Goal: Information Seeking & Learning: Learn about a topic

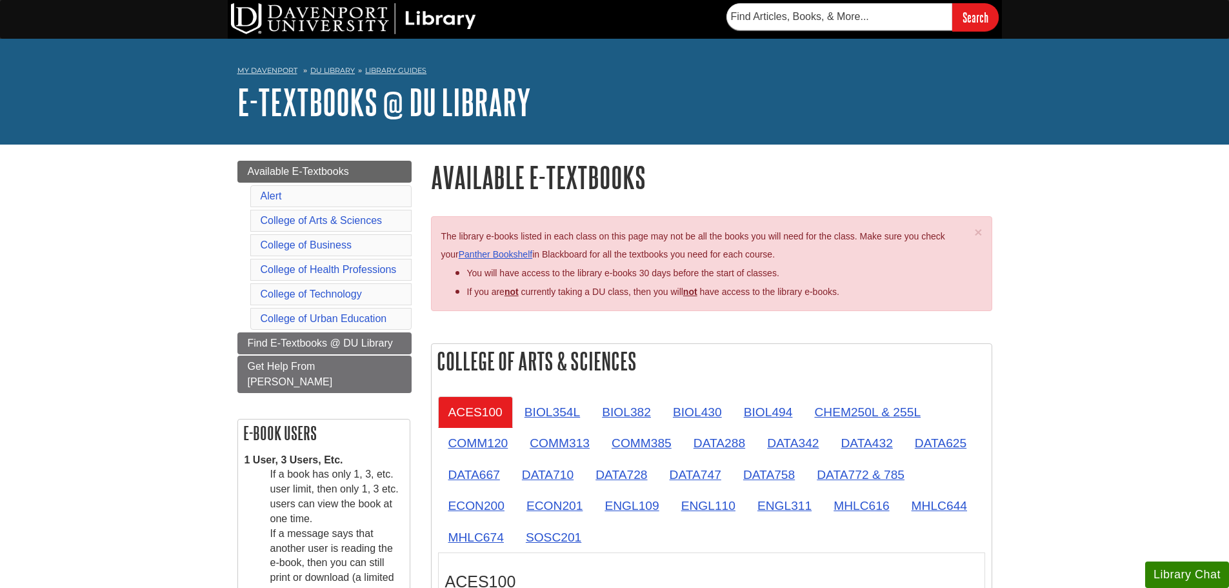
drag, startPoint x: 1325, startPoint y: 1, endPoint x: 946, endPoint y: 343, distance: 509.8
click at [946, 343] on div "College of Arts & Sciences ACES100 BIOL354L BIOL382 BIOL430 BIOL494 CHEM250L & …" at bounding box center [711, 550] width 561 height 415
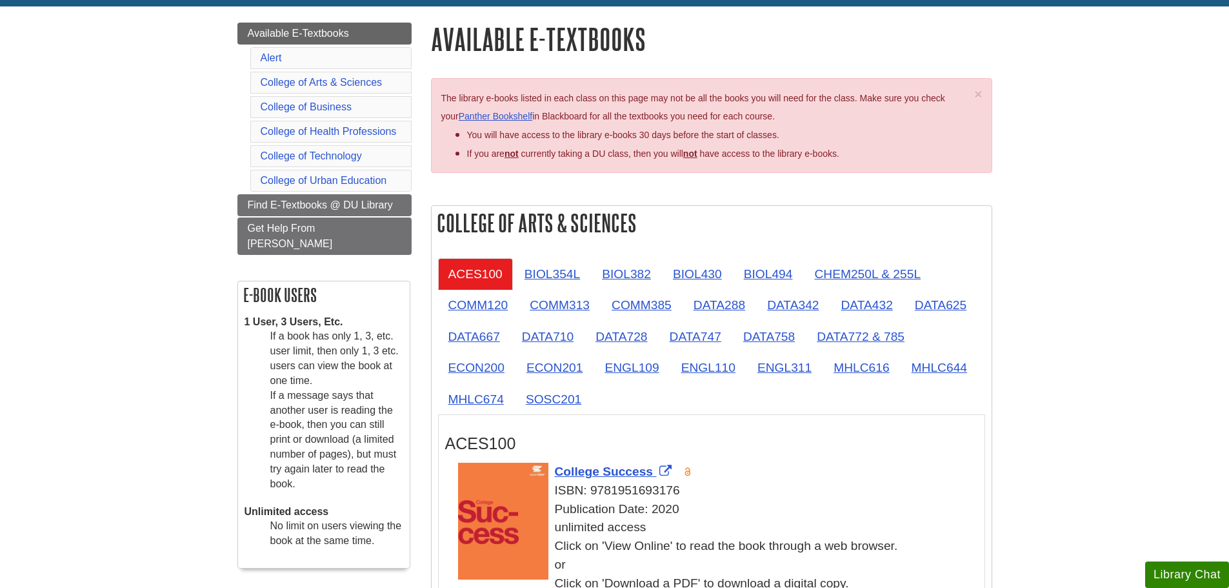
scroll to position [323, 0]
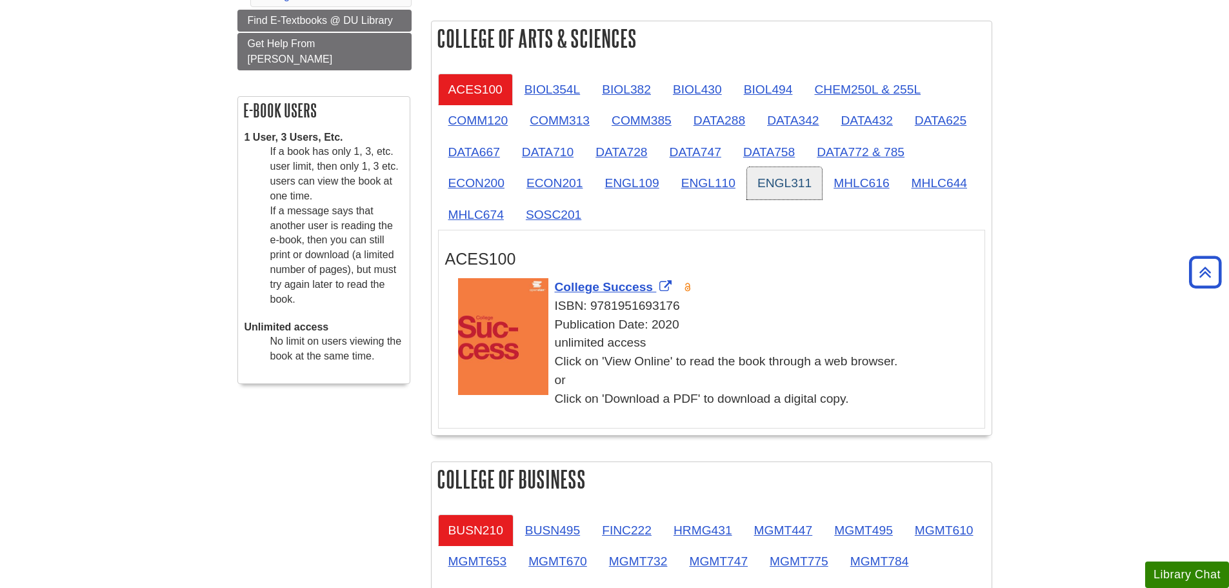
click at [777, 190] on link "ENGL311" at bounding box center [784, 183] width 75 height 32
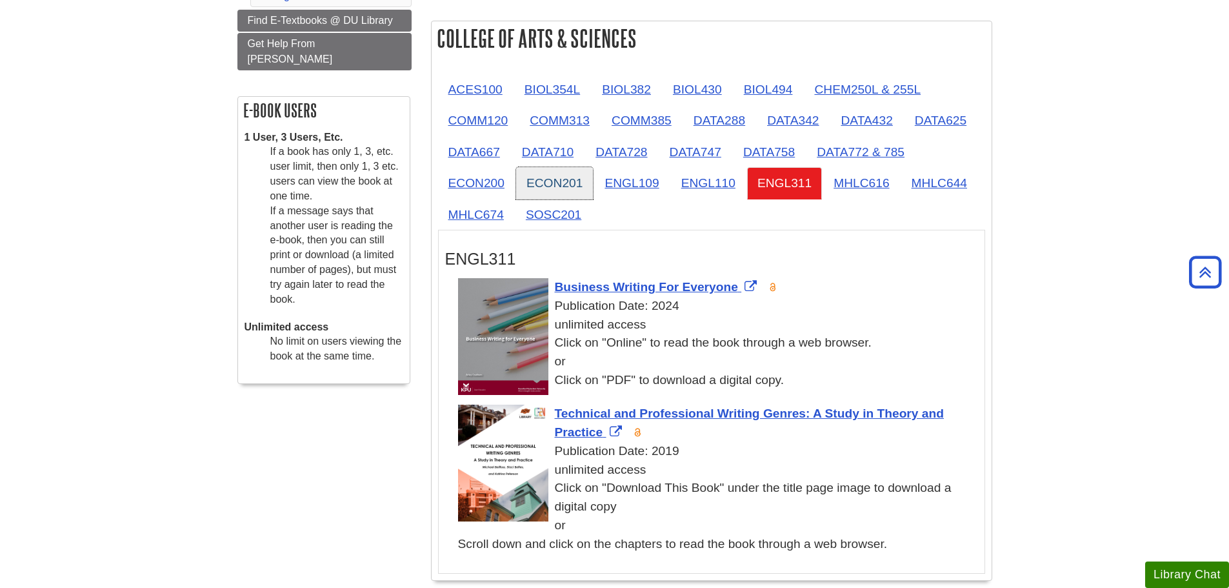
click at [519, 177] on link "ECON201" at bounding box center [554, 183] width 77 height 32
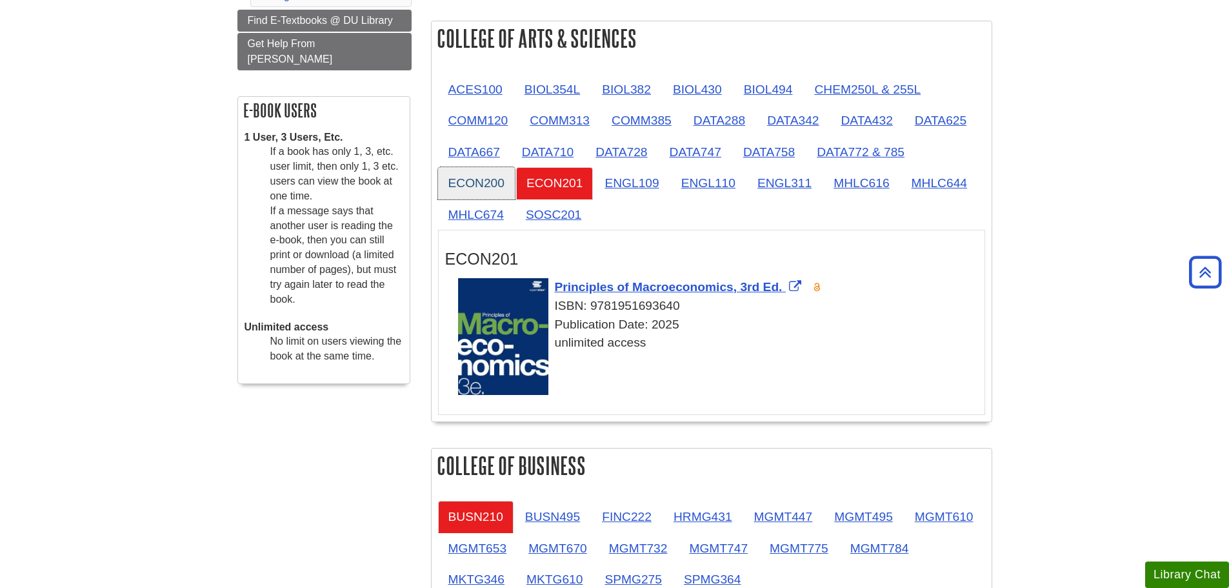
click at [470, 174] on link "ECON200" at bounding box center [476, 183] width 77 height 32
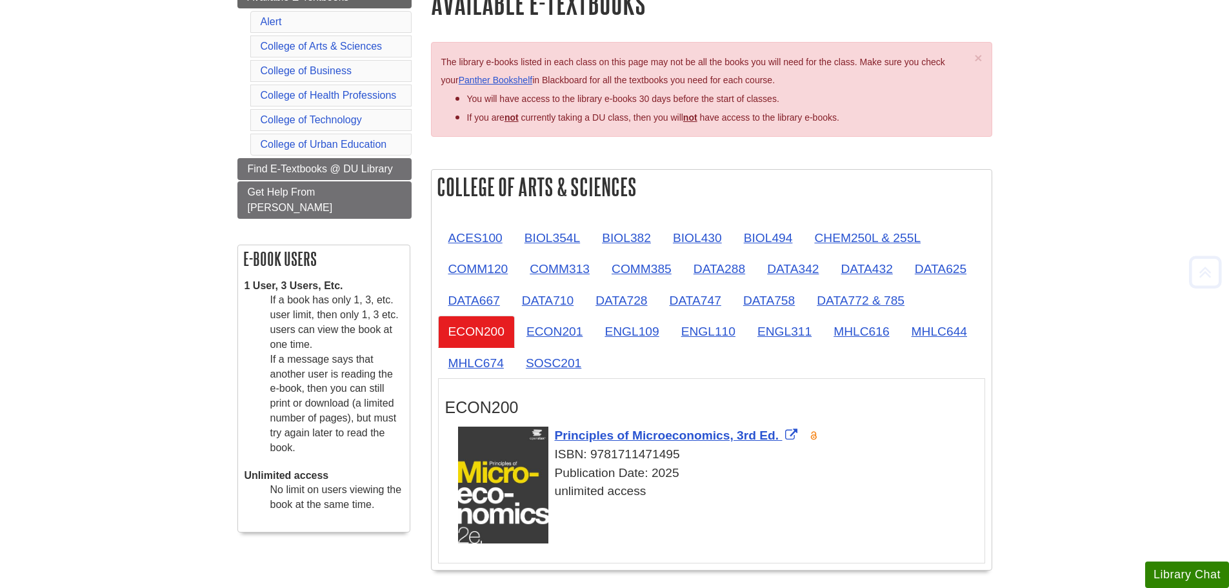
scroll to position [194, 0]
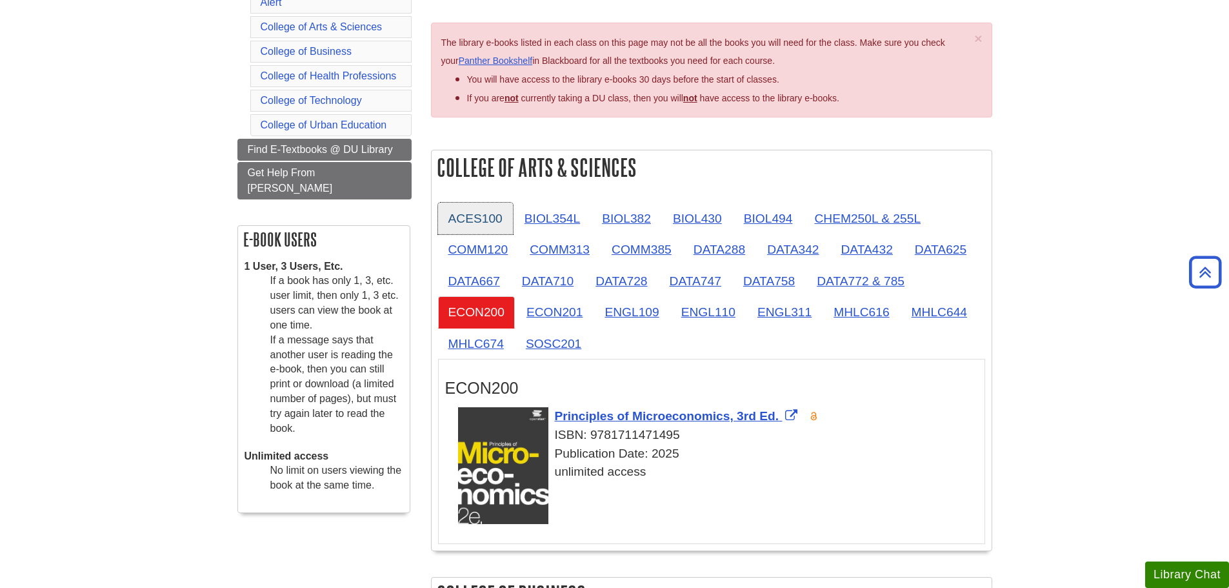
click at [499, 209] on link "ACES100" at bounding box center [475, 219] width 75 height 32
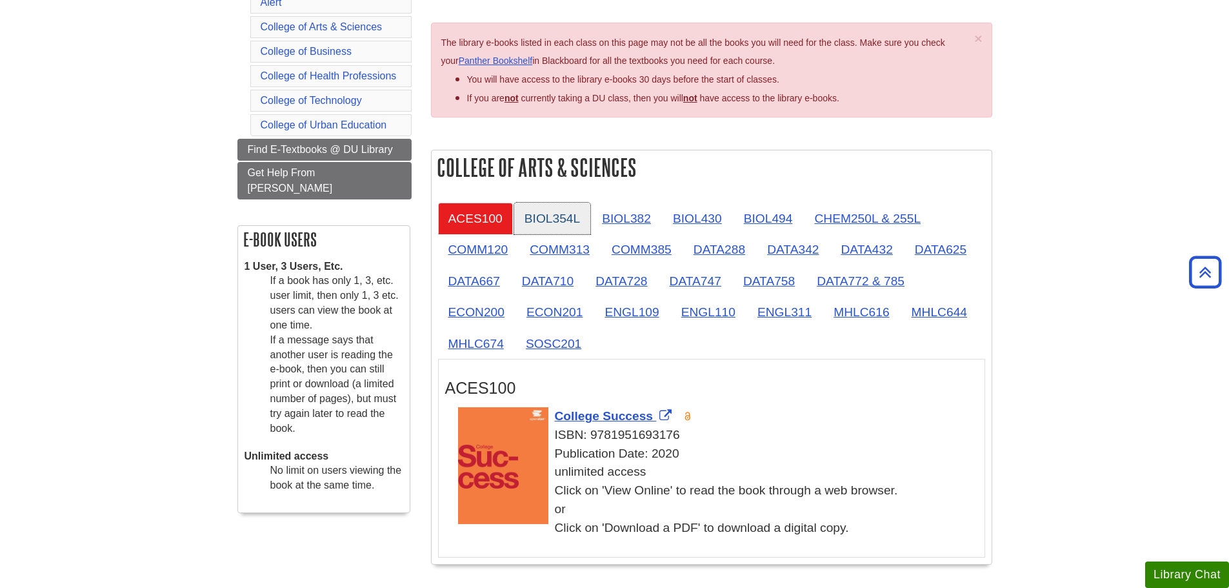
click at [557, 216] on link "BIOL354L" at bounding box center [552, 219] width 76 height 32
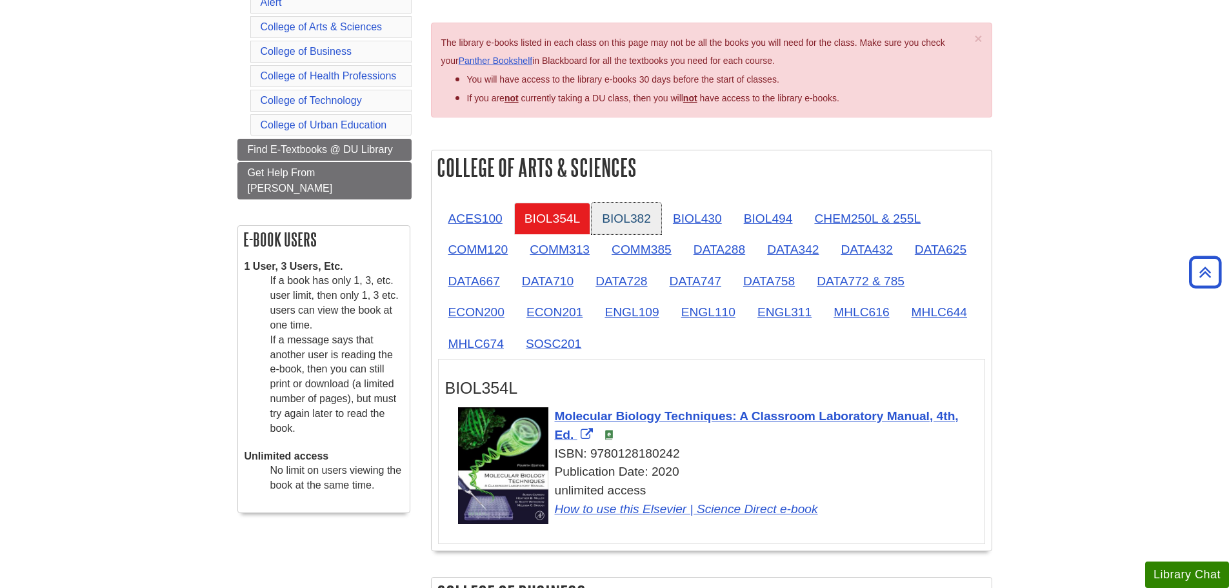
click at [598, 214] on link "BIOL382" at bounding box center [627, 219] width 70 height 32
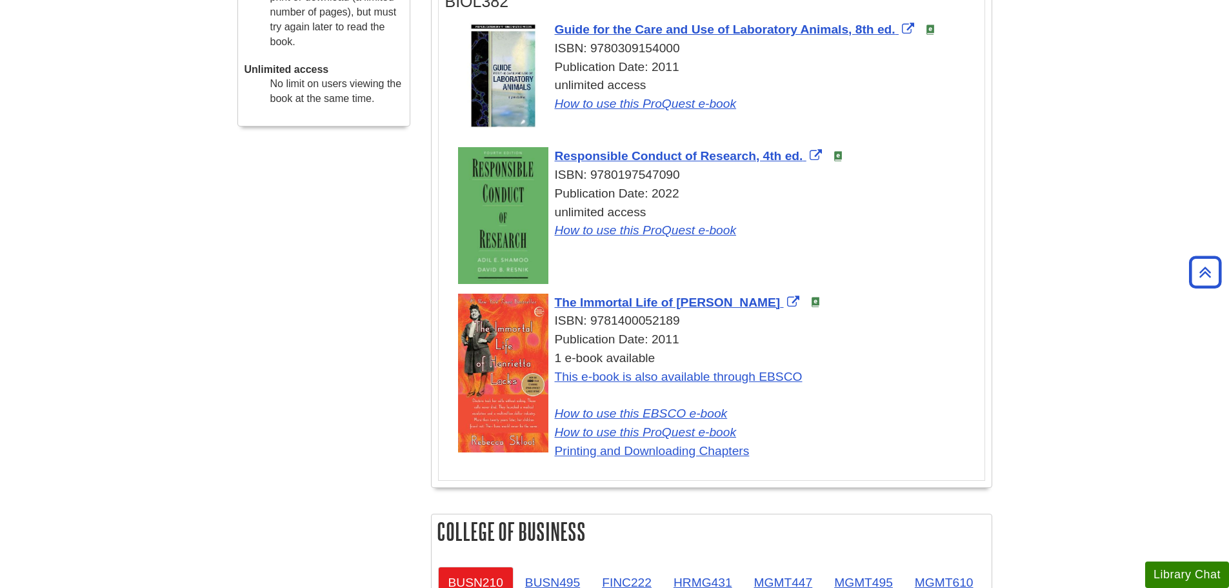
scroll to position [581, 0]
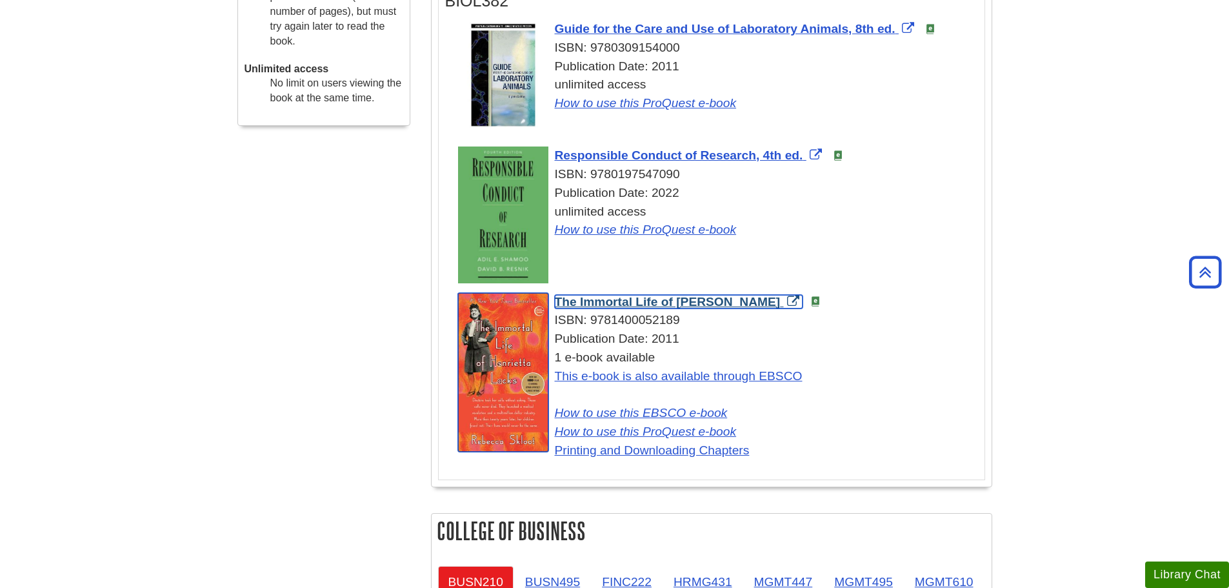
click at [743, 296] on span "The Immortal Life of [PERSON_NAME]" at bounding box center [668, 302] width 226 height 14
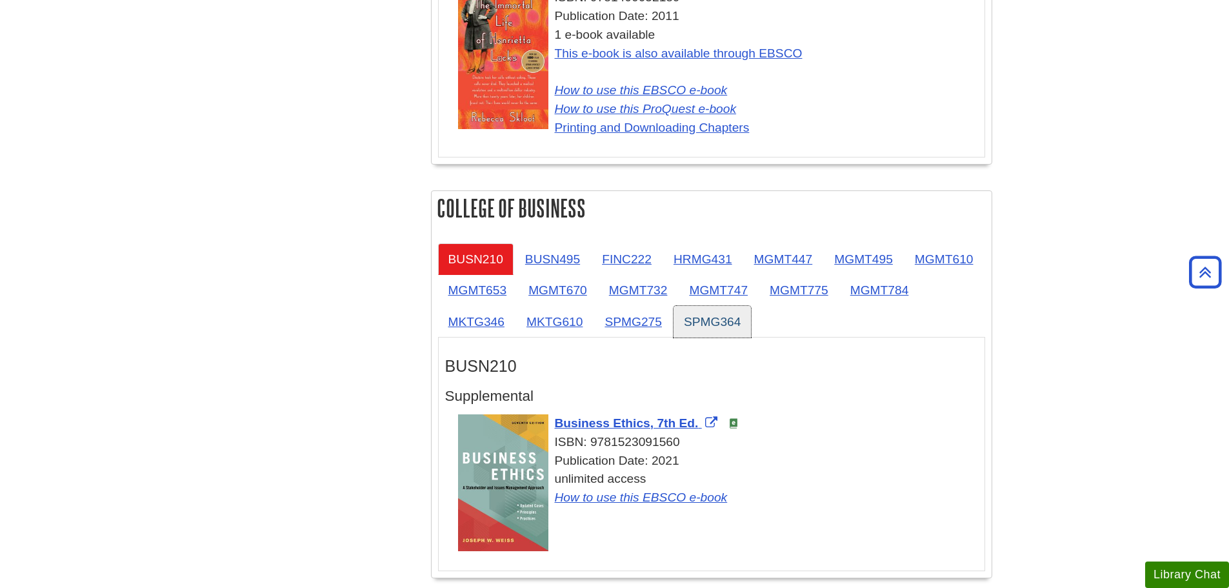
scroll to position [968, 0]
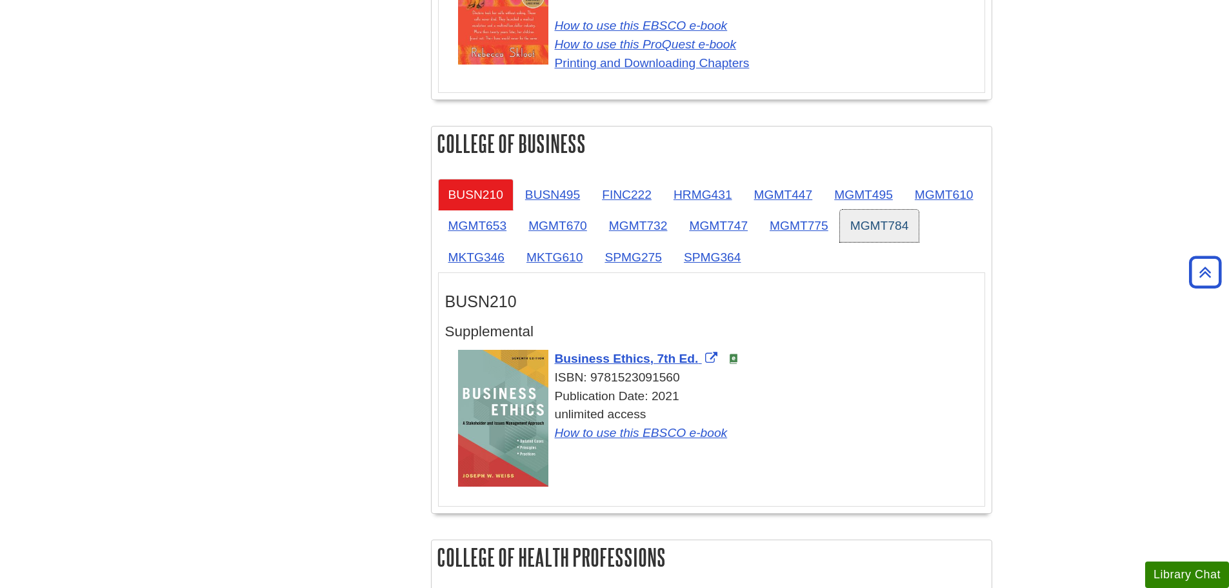
click at [840, 241] on link "MGMT784" at bounding box center [879, 226] width 79 height 32
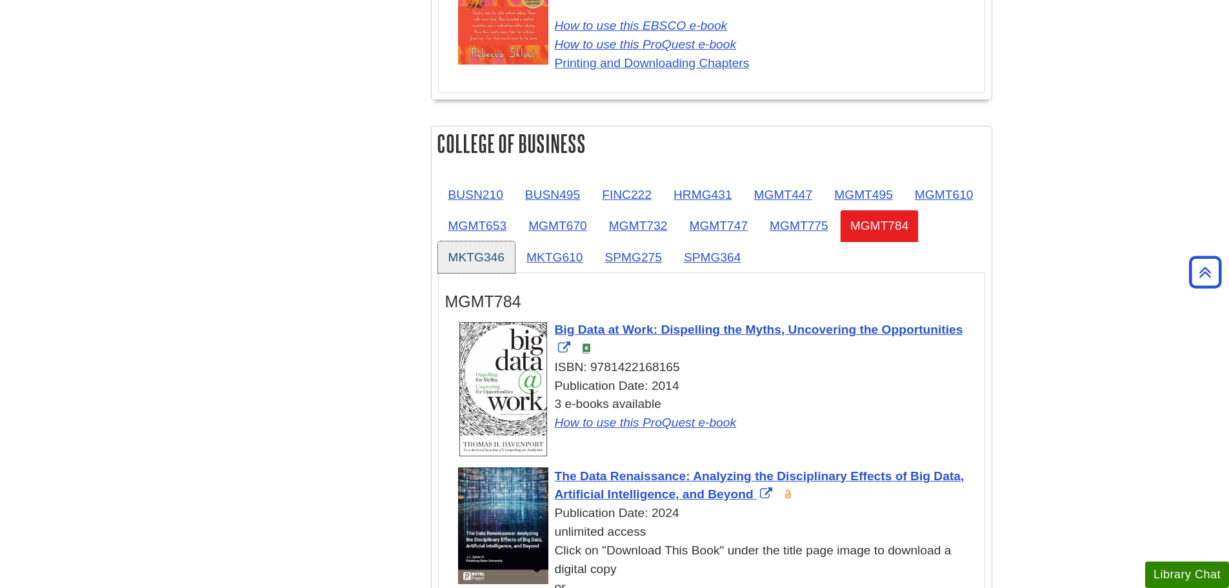
click at [515, 258] on link "MKTG346" at bounding box center [476, 257] width 77 height 32
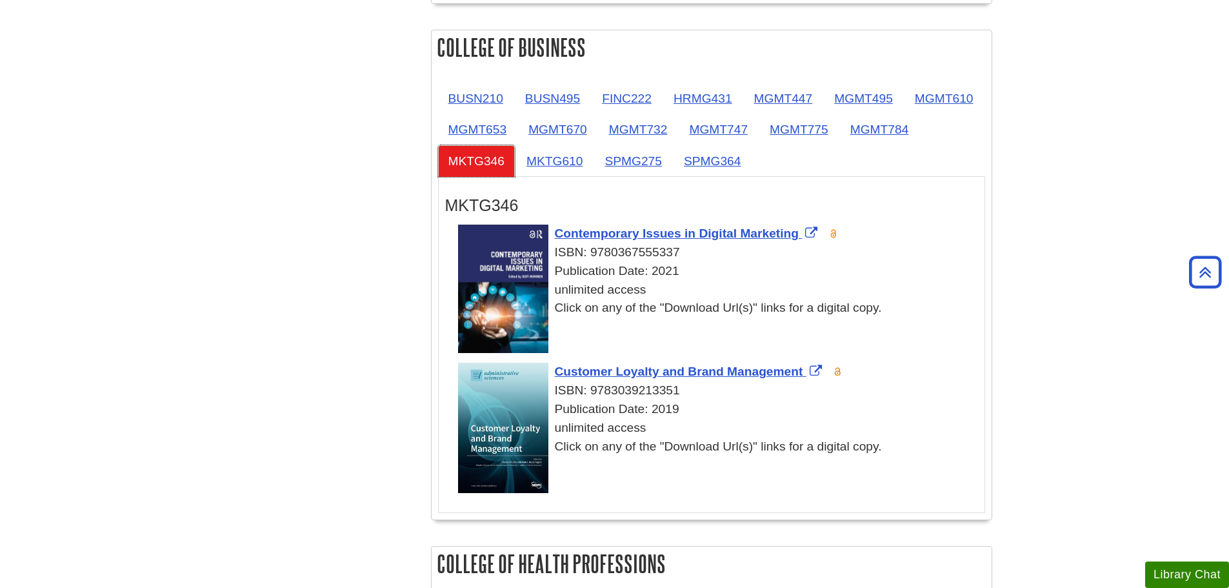
scroll to position [1161, 0]
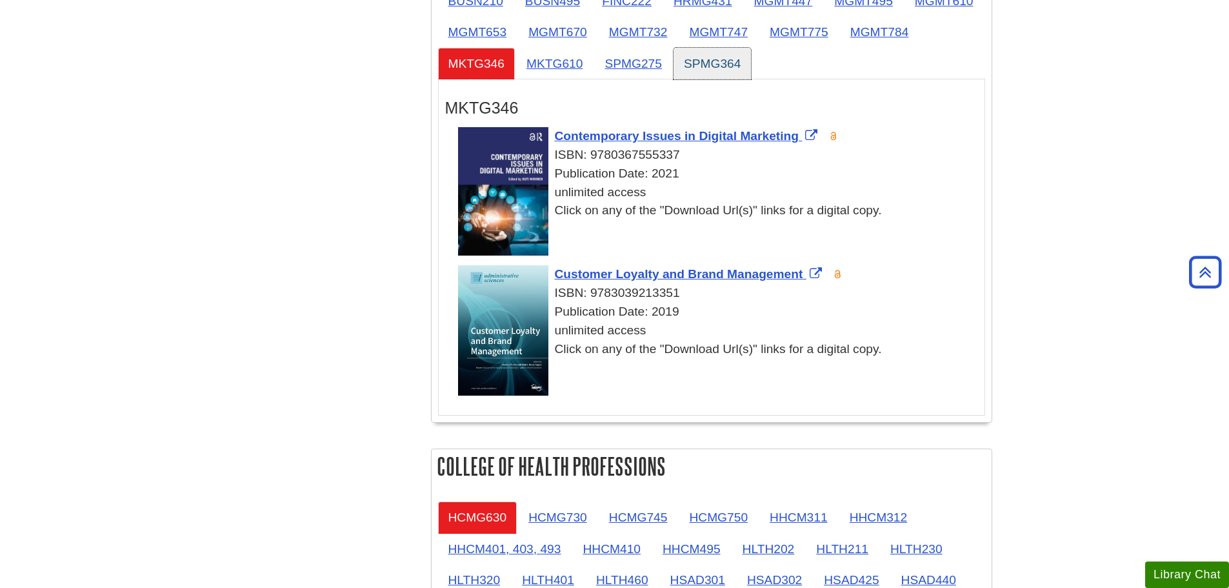
click at [752, 62] on link "SPMG364" at bounding box center [713, 64] width 78 height 32
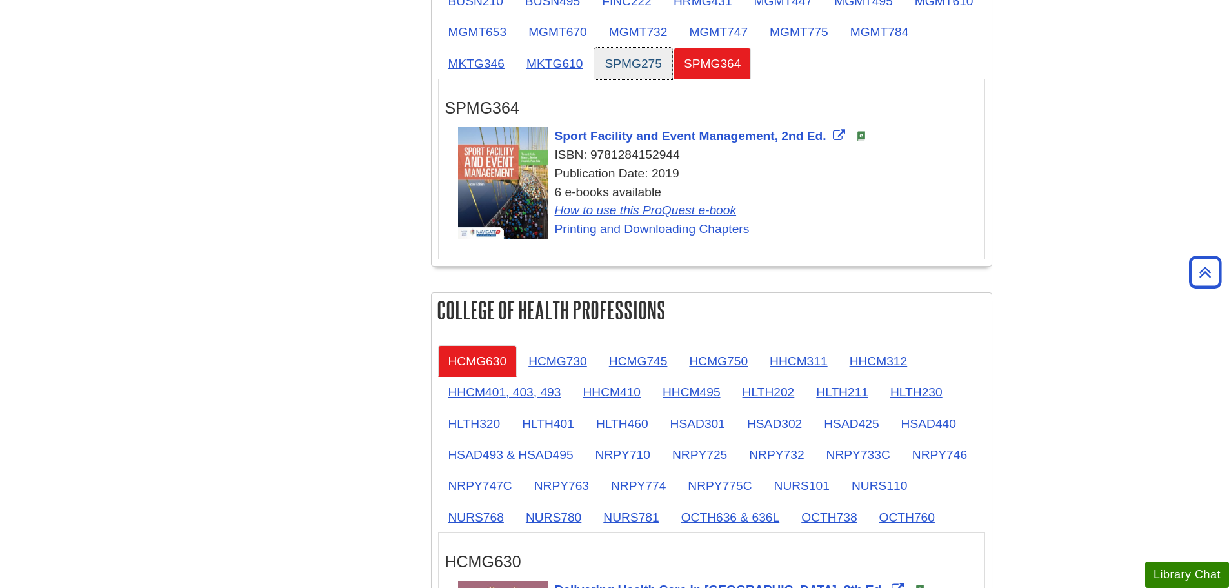
click at [672, 63] on link "SPMG275" at bounding box center [633, 64] width 78 height 32
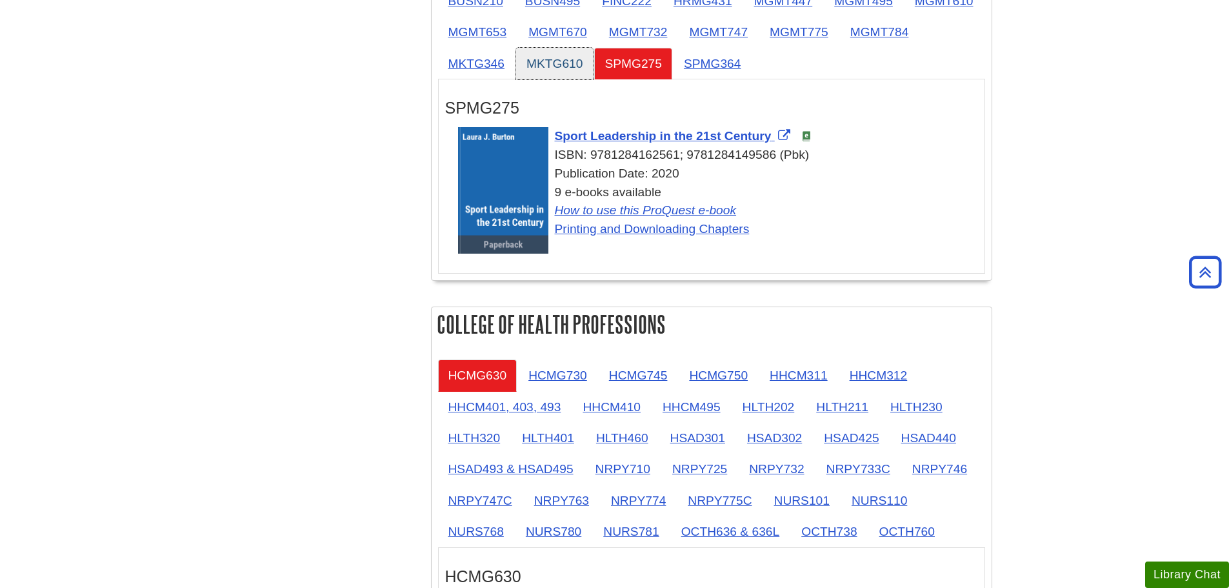
click at [593, 63] on link "MKTG610" at bounding box center [554, 64] width 77 height 32
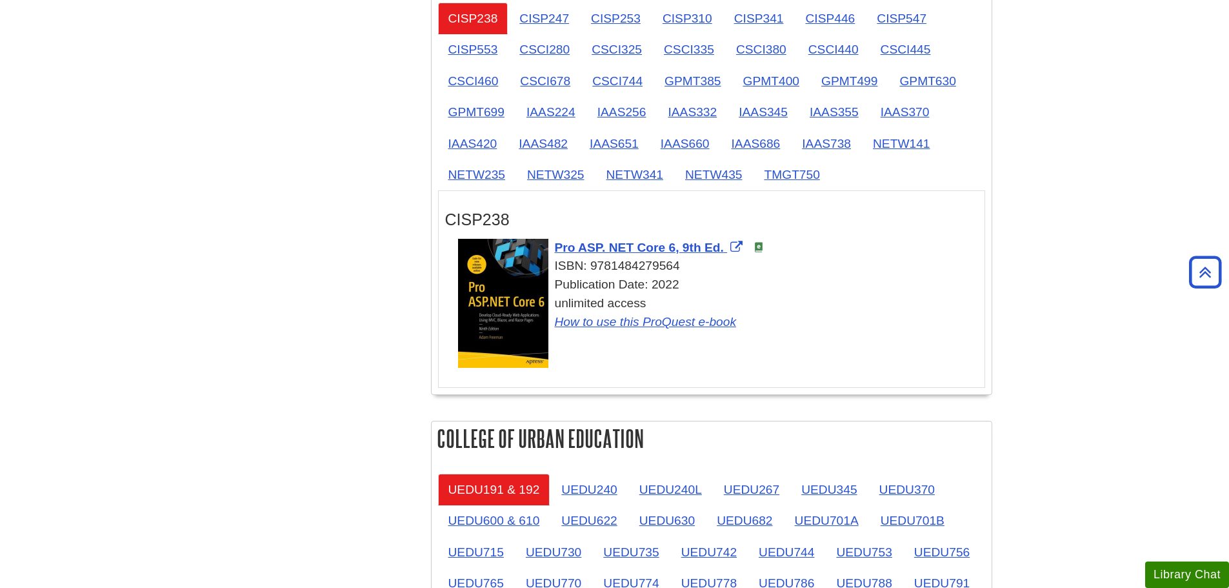
scroll to position [2258, 0]
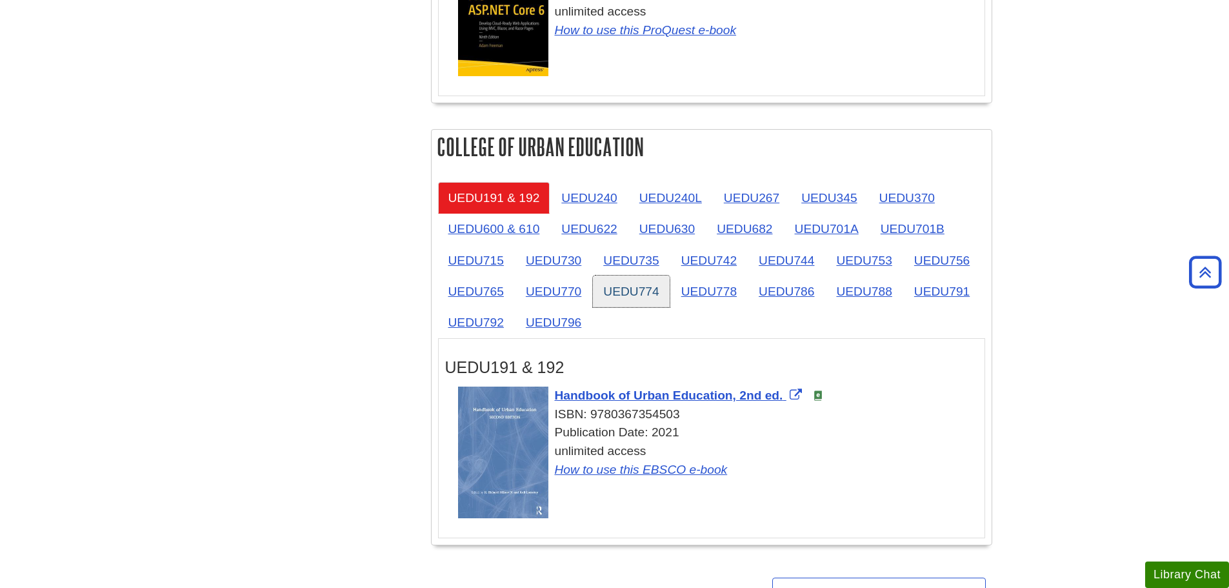
click at [637, 289] on link "UEDU774" at bounding box center [631, 292] width 76 height 32
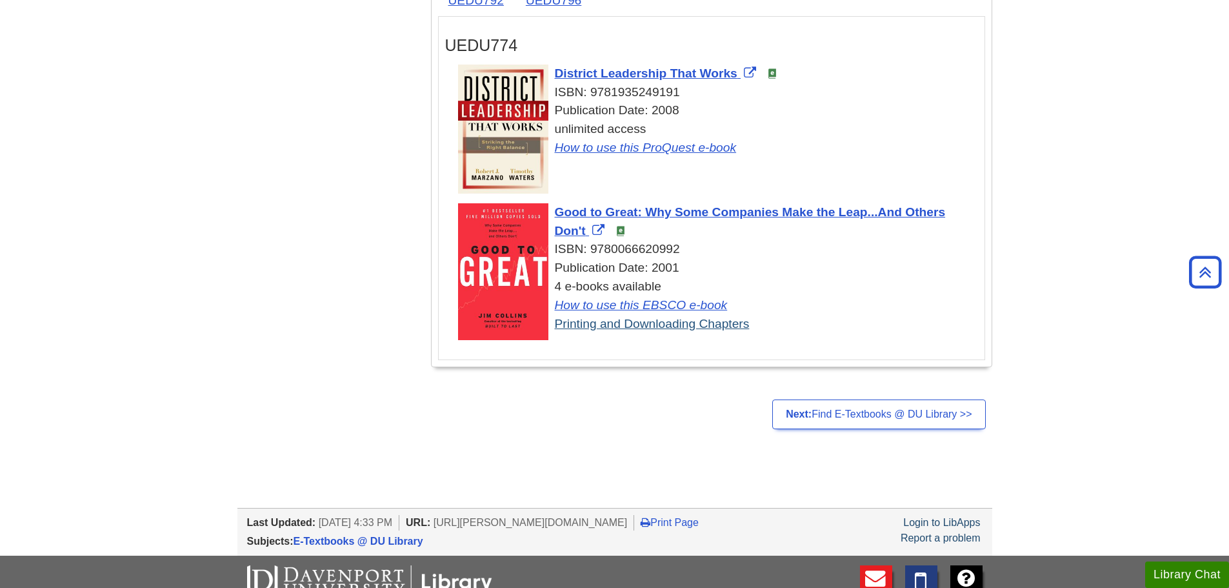
scroll to position [2581, 0]
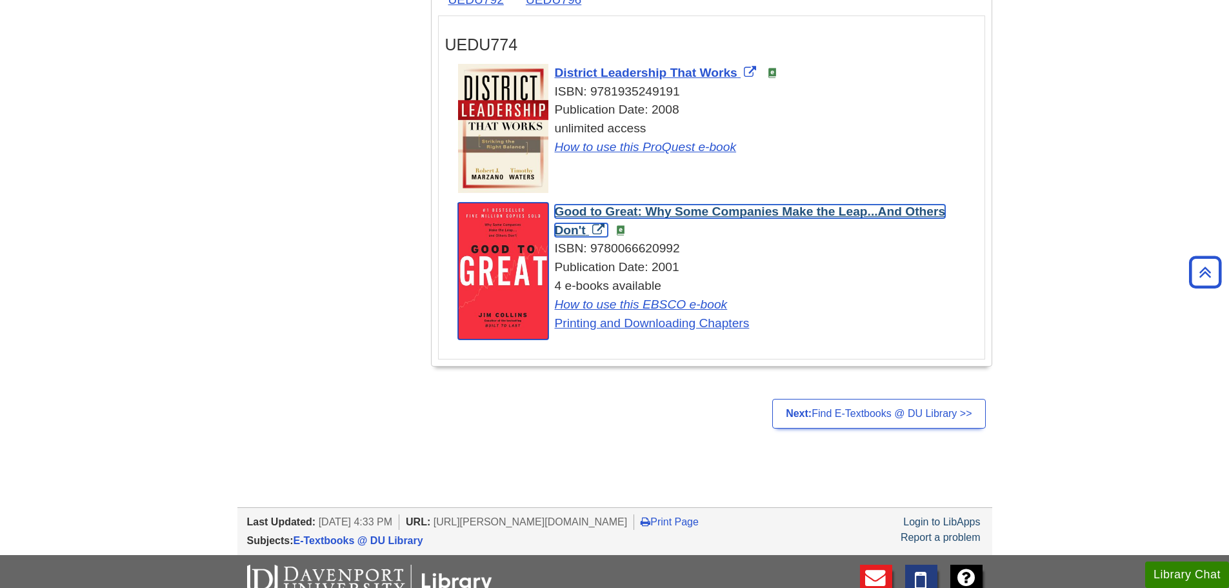
click at [721, 215] on span "Good to Great: Why Some Companies Make the Leap...And Others Don't" at bounding box center [750, 221] width 391 height 32
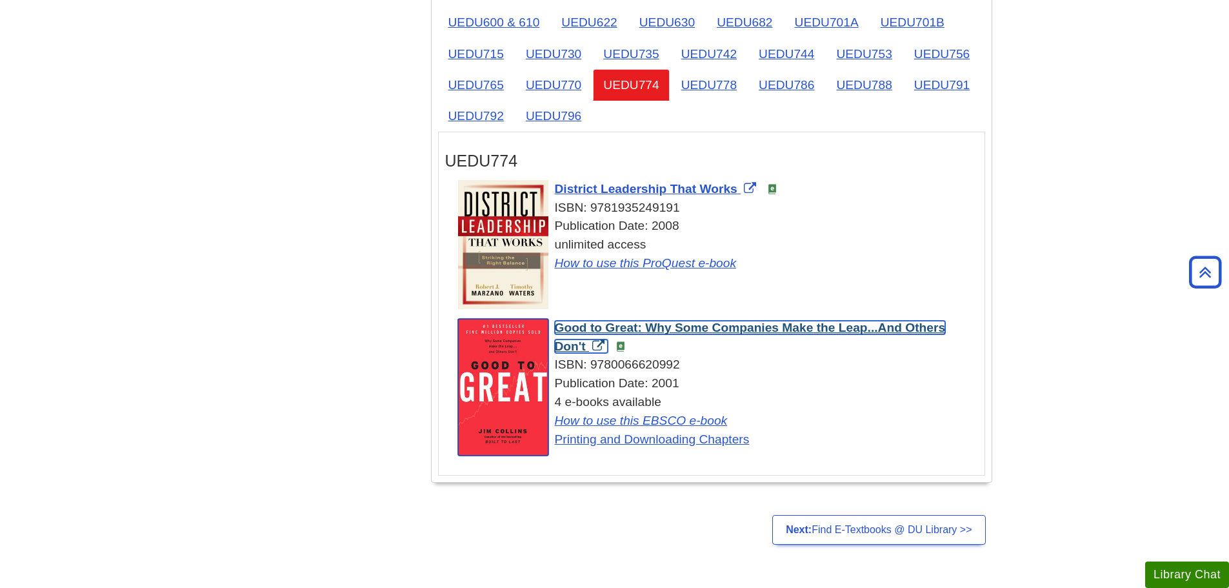
scroll to position [2452, 0]
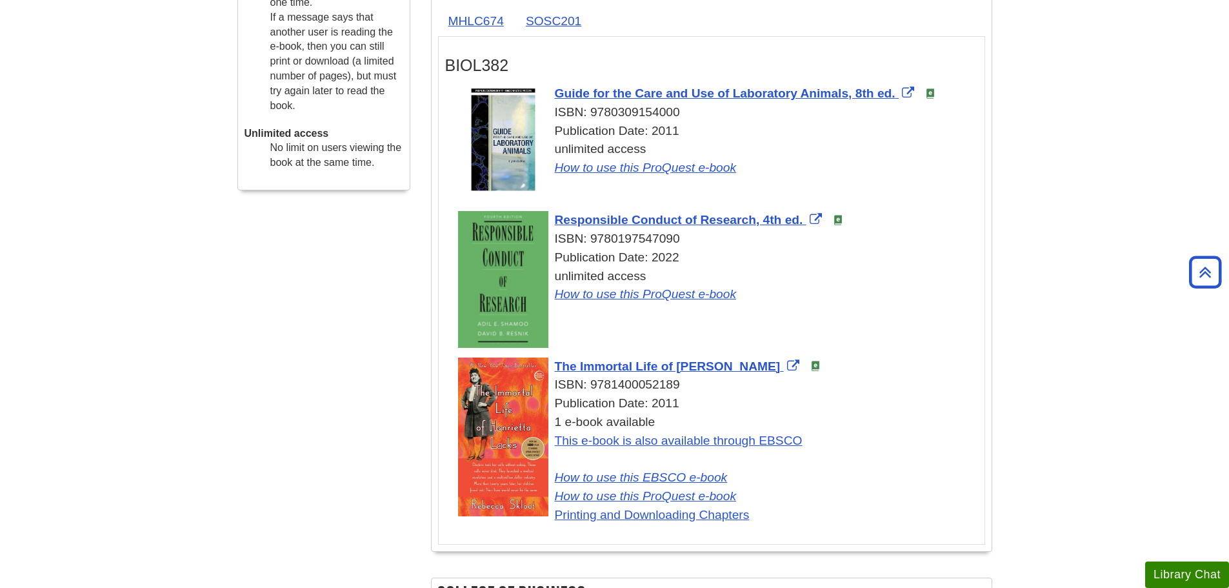
scroll to position [129, 0]
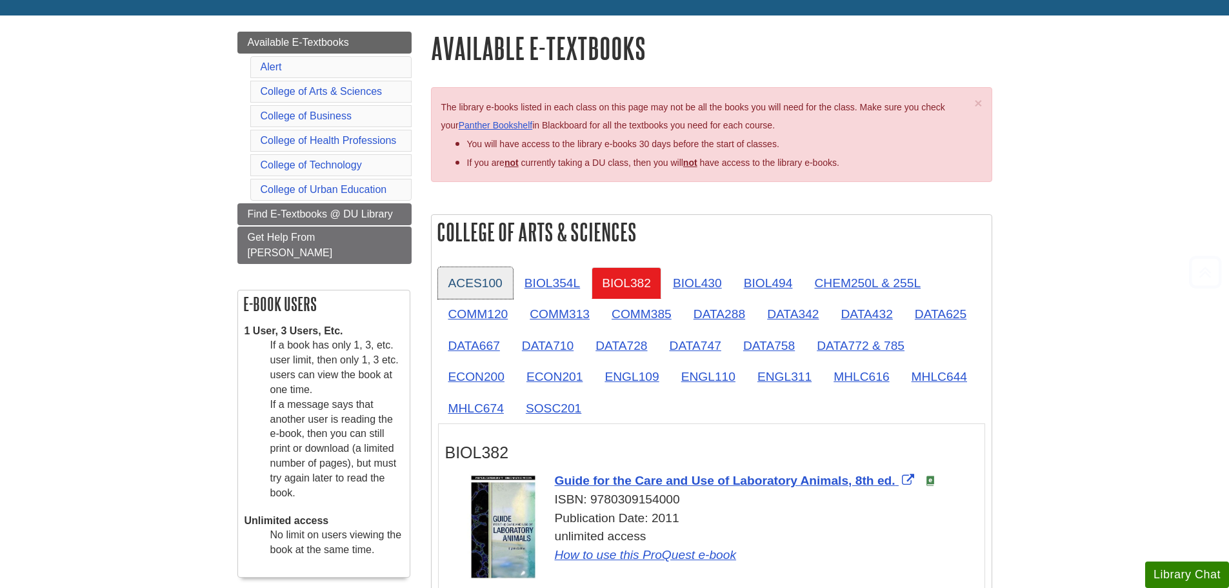
click at [460, 292] on link "ACES100" at bounding box center [475, 283] width 75 height 32
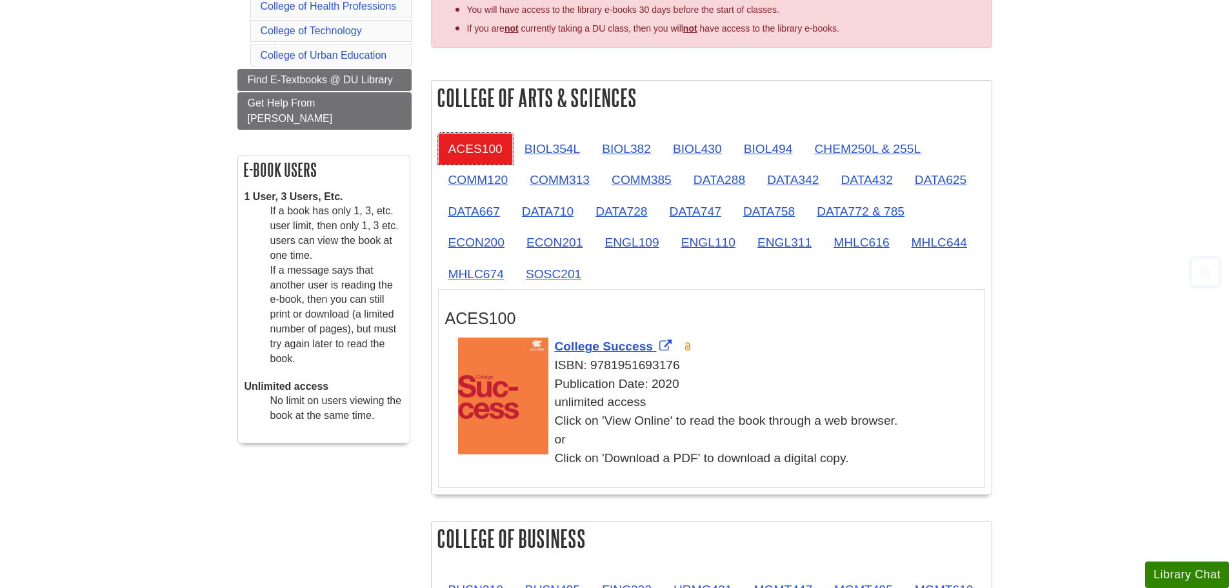
scroll to position [387, 0]
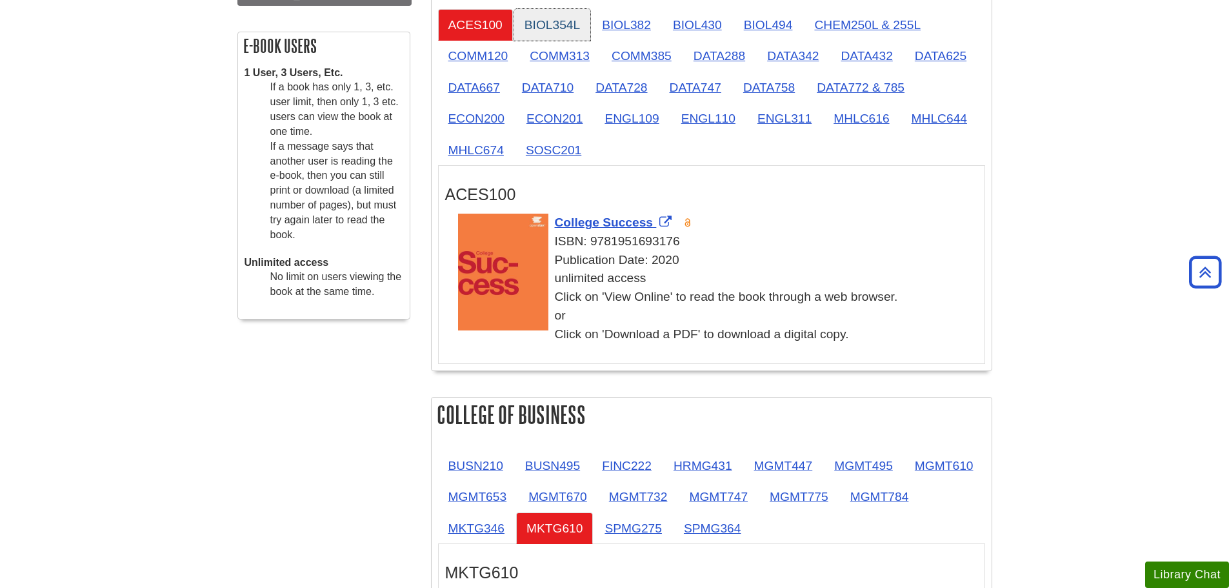
click at [534, 12] on link "BIOL354L" at bounding box center [552, 25] width 76 height 32
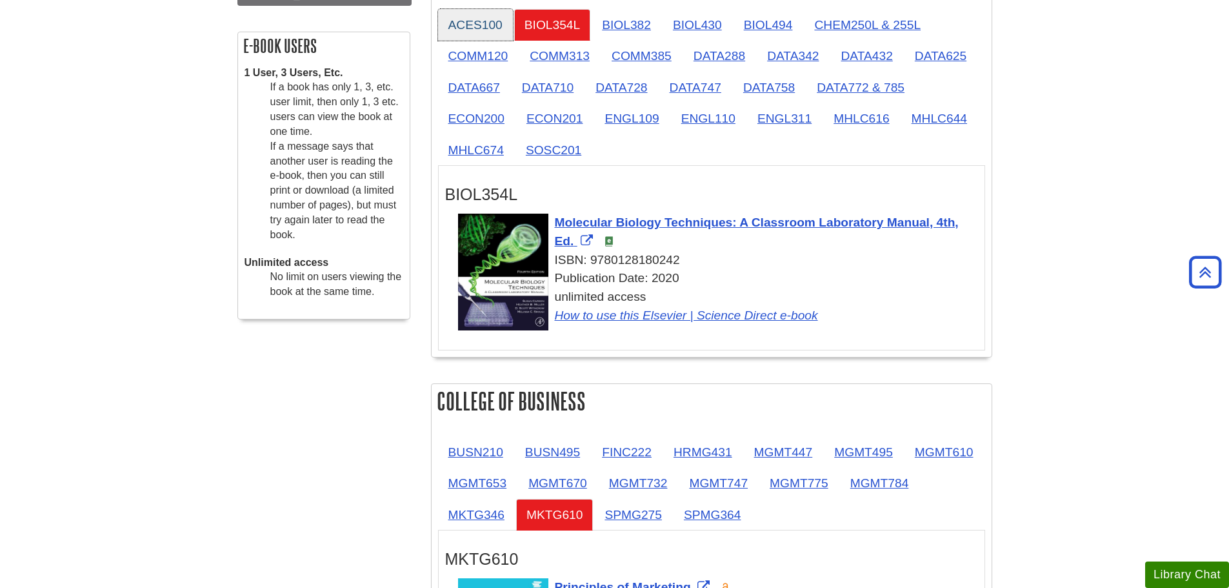
click at [478, 22] on link "ACES100" at bounding box center [475, 25] width 75 height 32
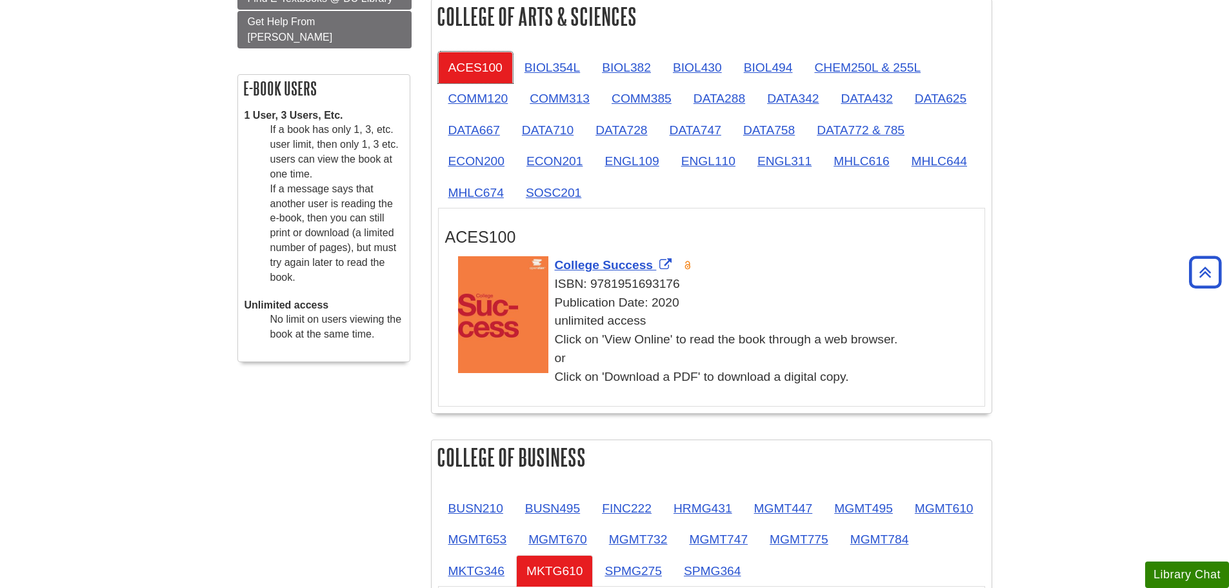
scroll to position [323, 0]
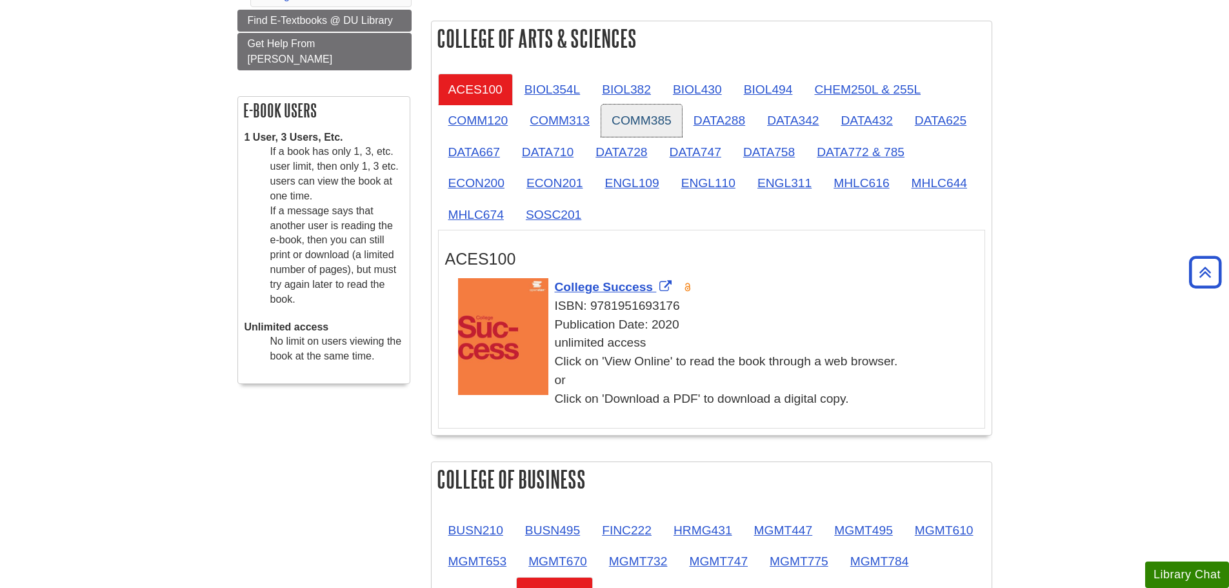
click at [617, 108] on link "COMM385" at bounding box center [641, 121] width 81 height 32
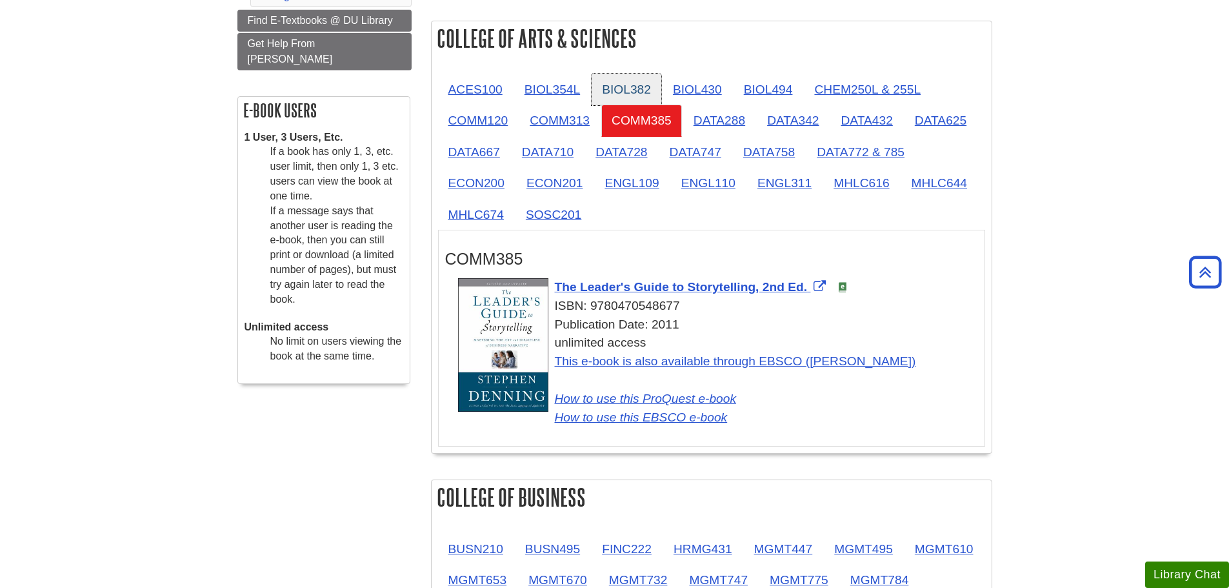
click at [615, 92] on link "BIOL382" at bounding box center [627, 90] width 70 height 32
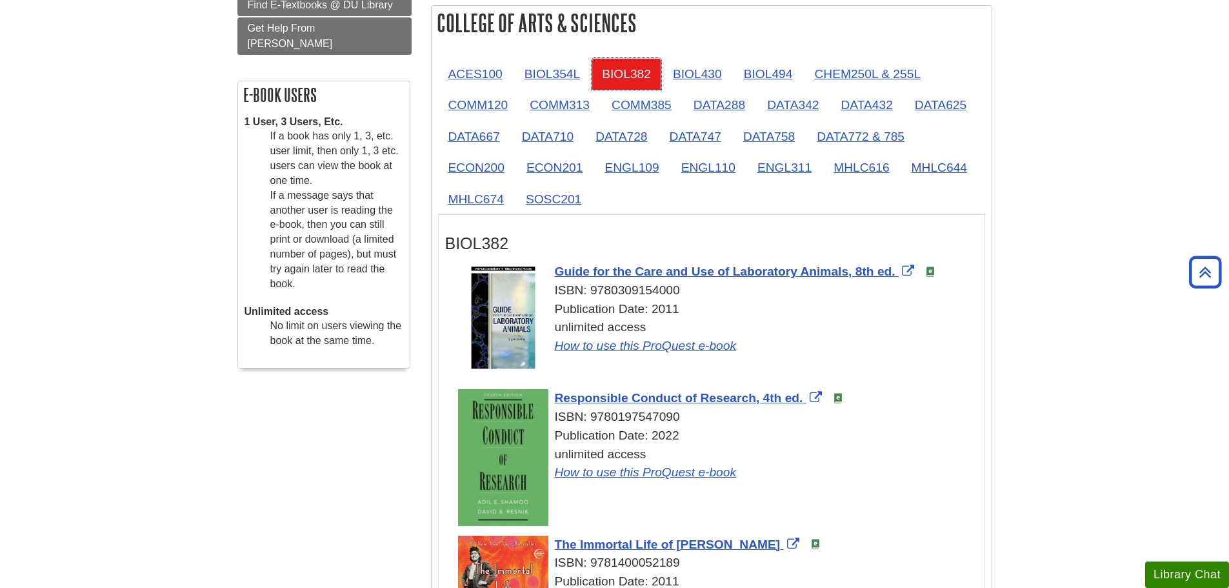
scroll to position [65, 0]
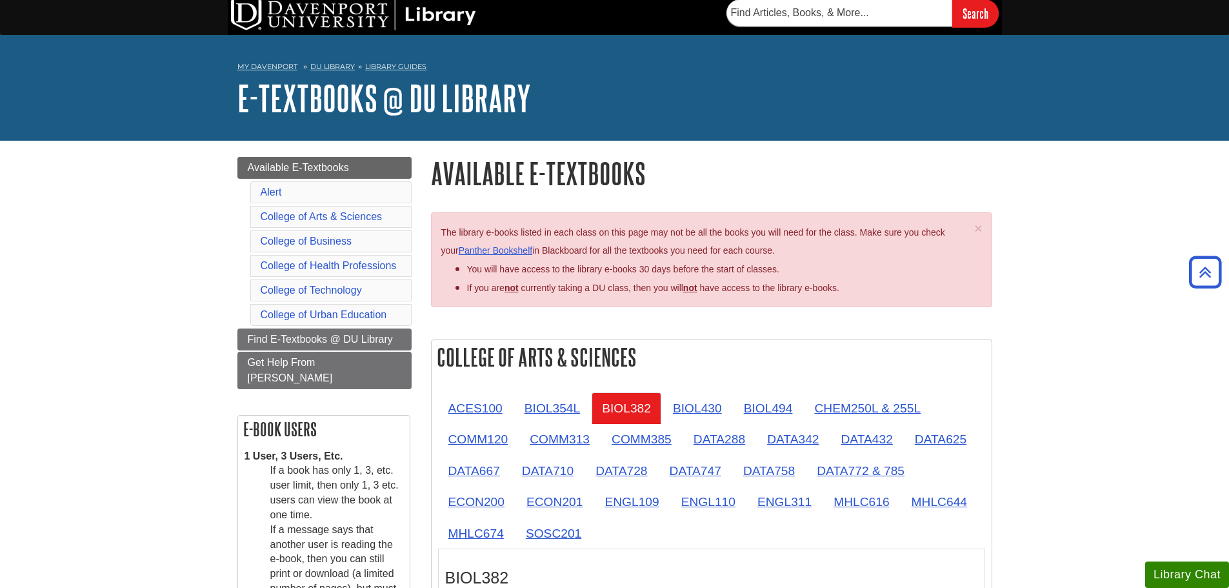
scroll to position [0, 0]
